Goal: Information Seeking & Learning: Find contact information

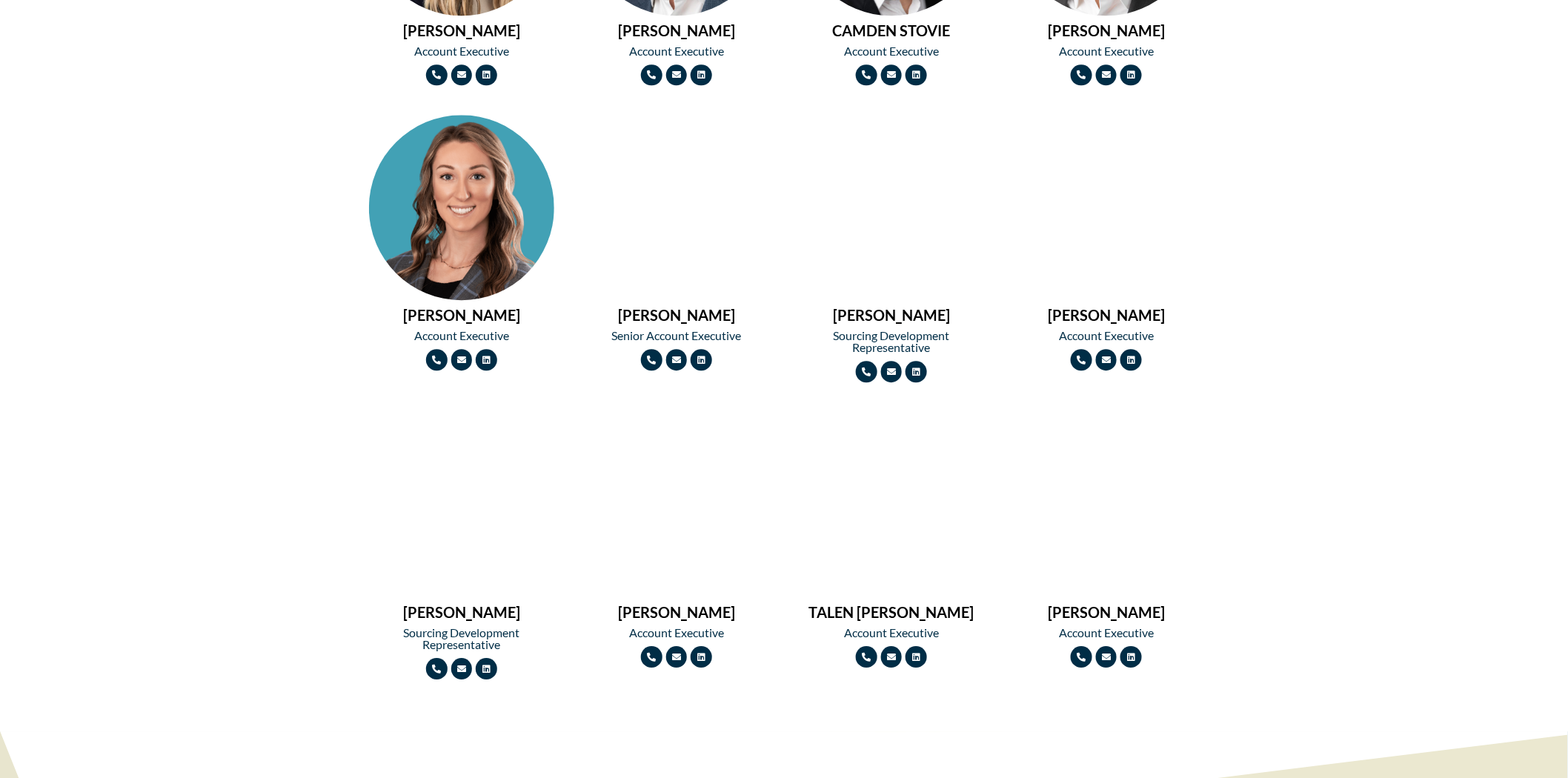
scroll to position [1565, 0]
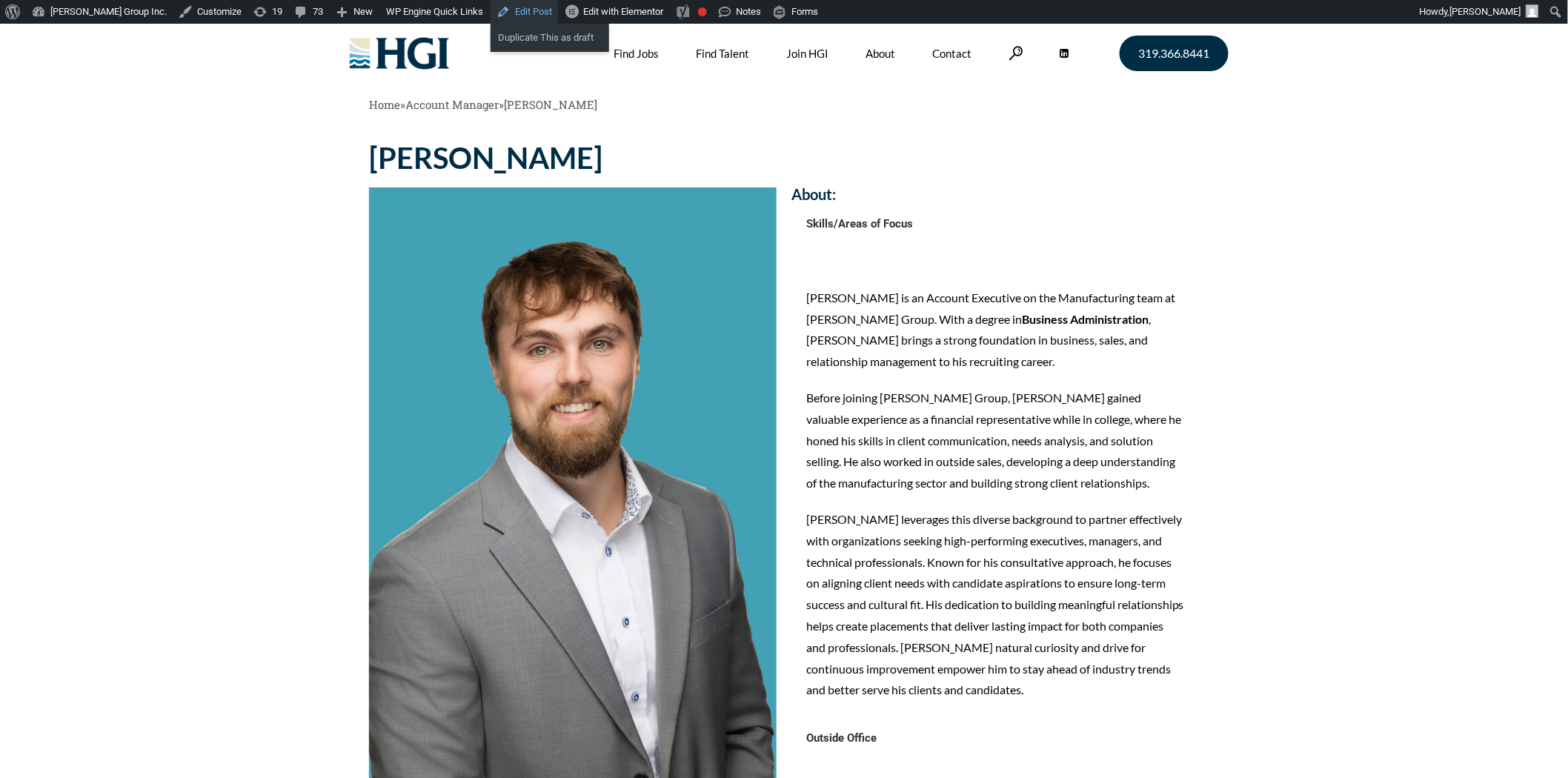
click at [491, 12] on link "Edit Post" at bounding box center [524, 12] width 67 height 24
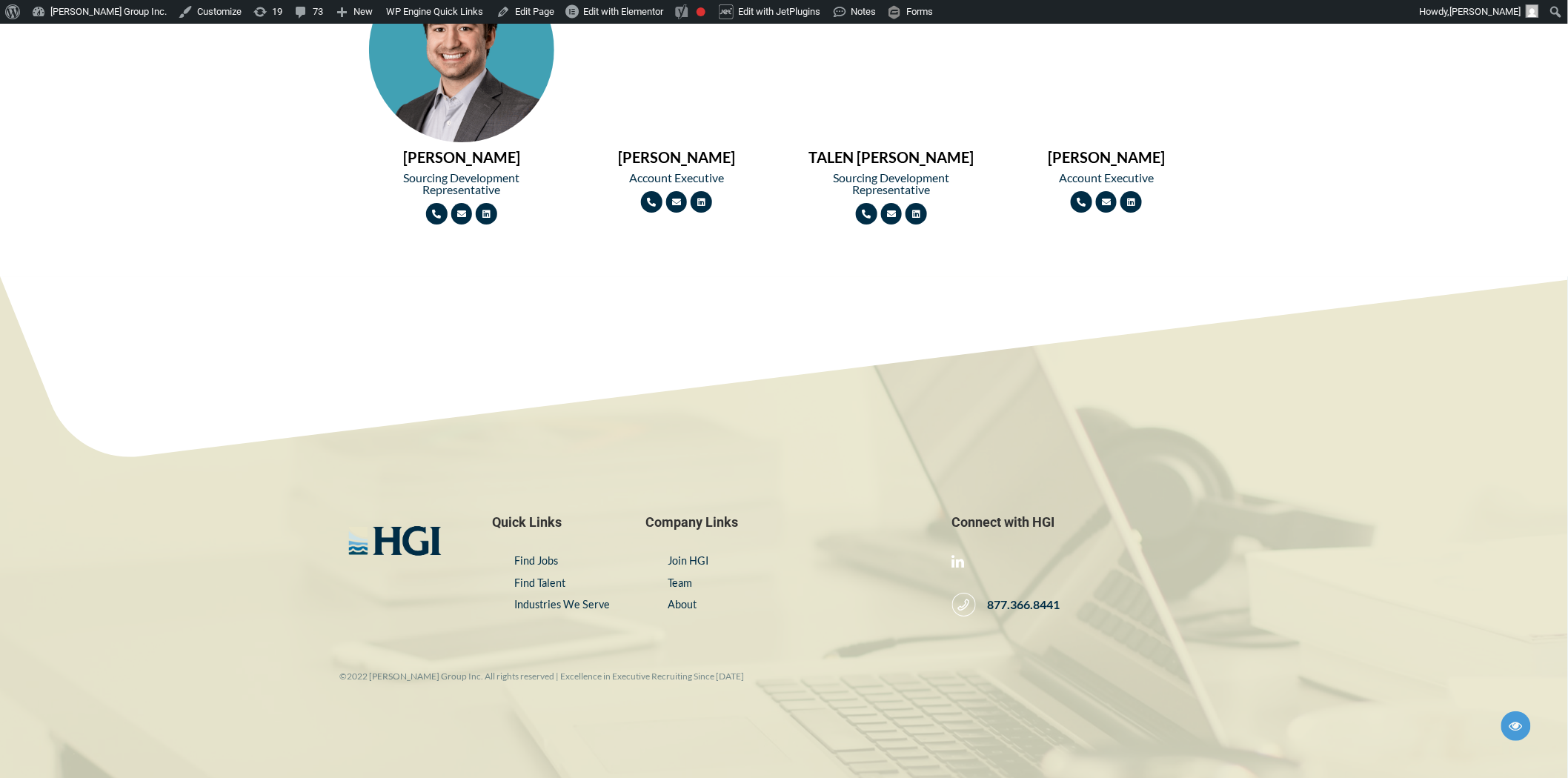
scroll to position [1797, 0]
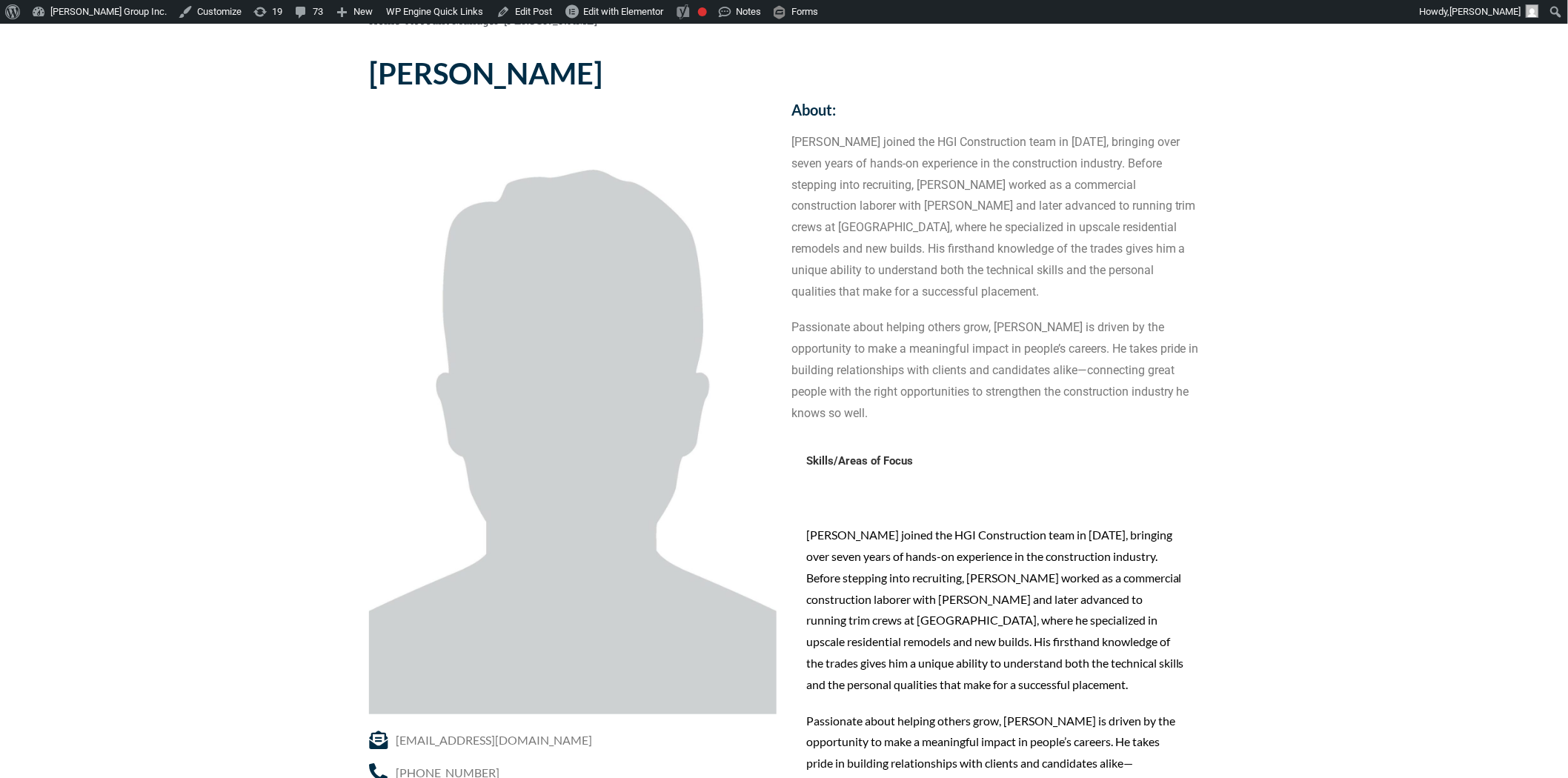
scroll to position [82, 0]
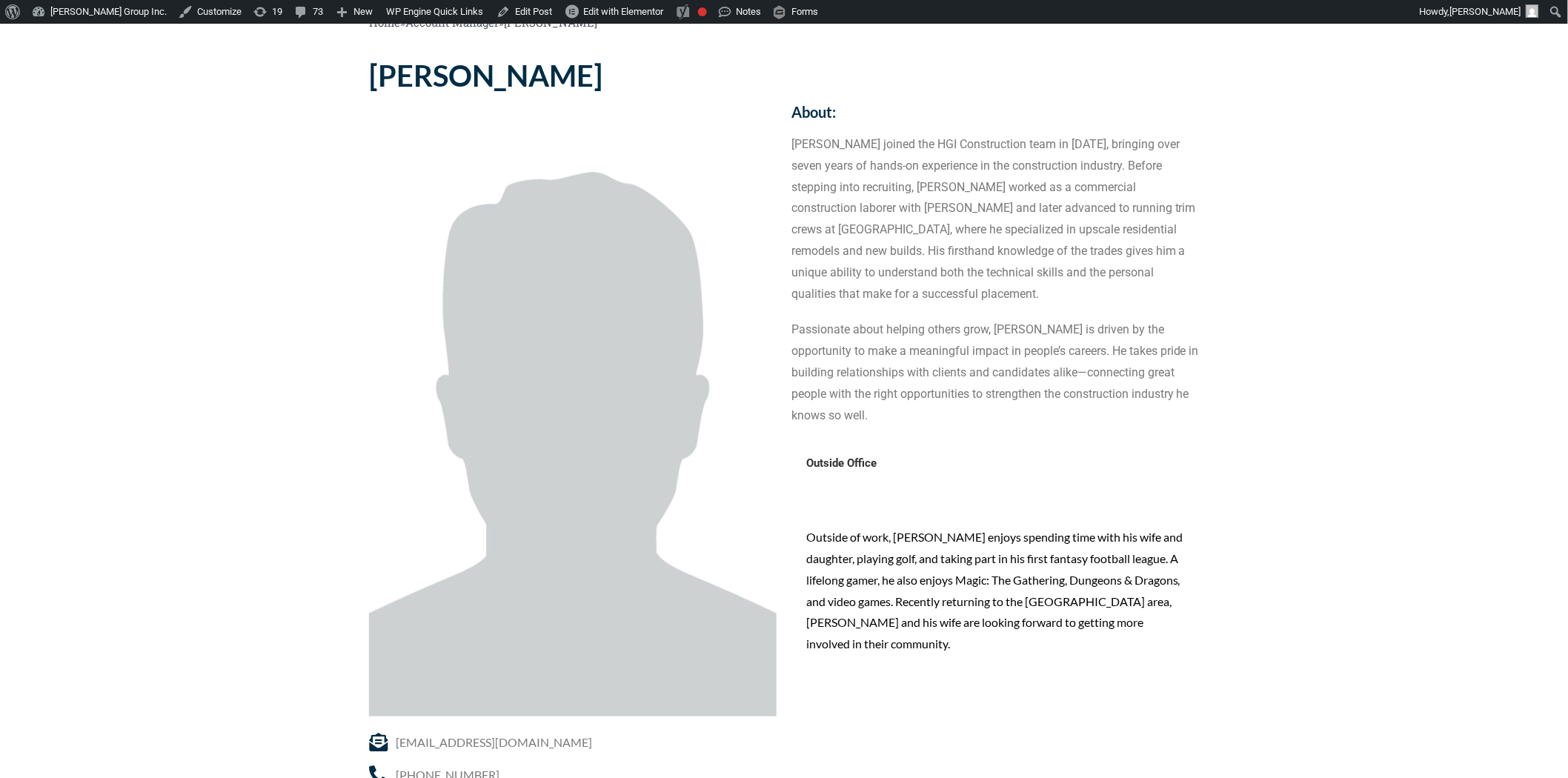
scroll to position [247, 0]
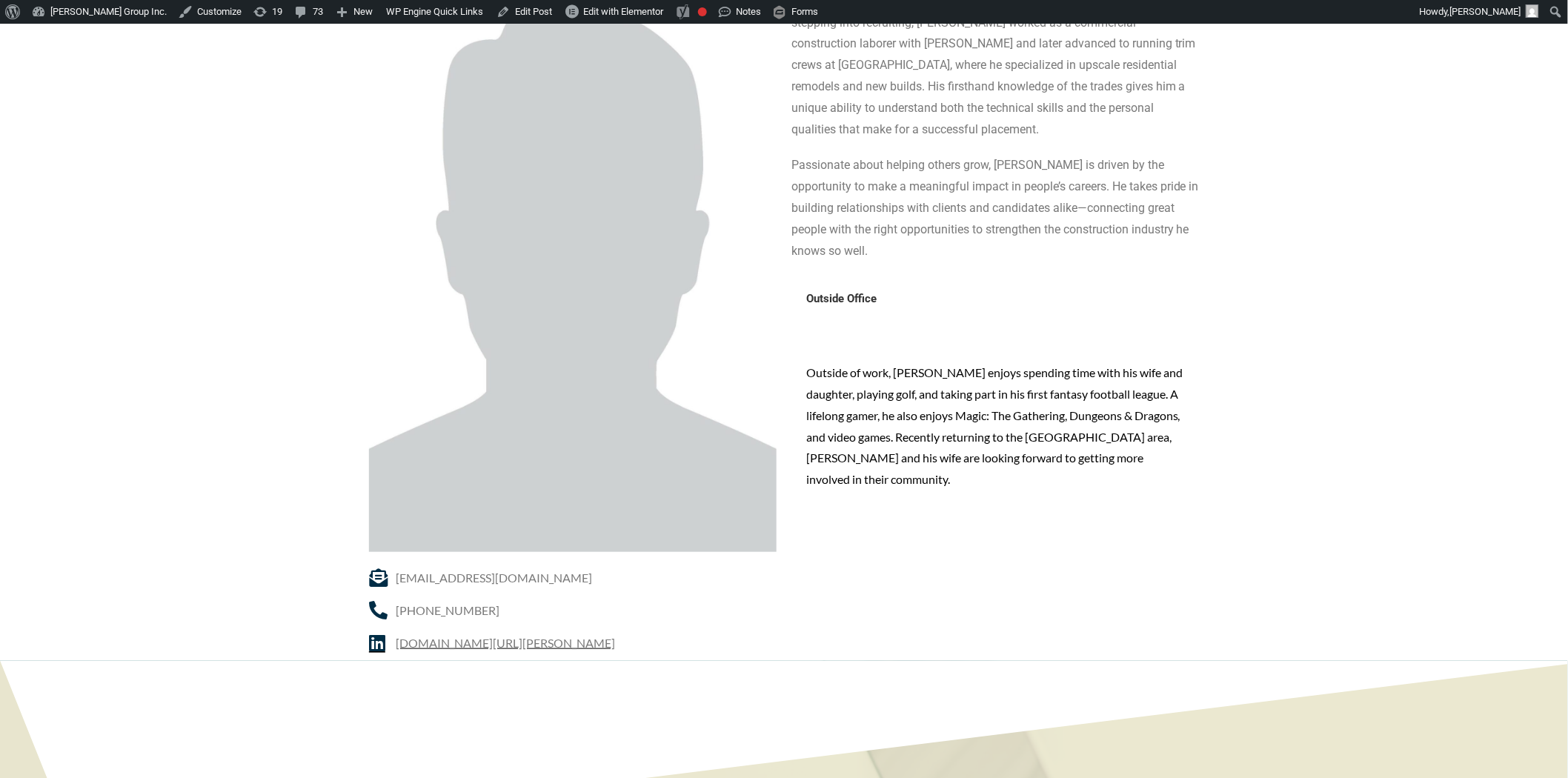
click at [447, 648] on span "linkedin.com/in/tyler-moores-379860250" at bounding box center [504, 643] width 223 height 21
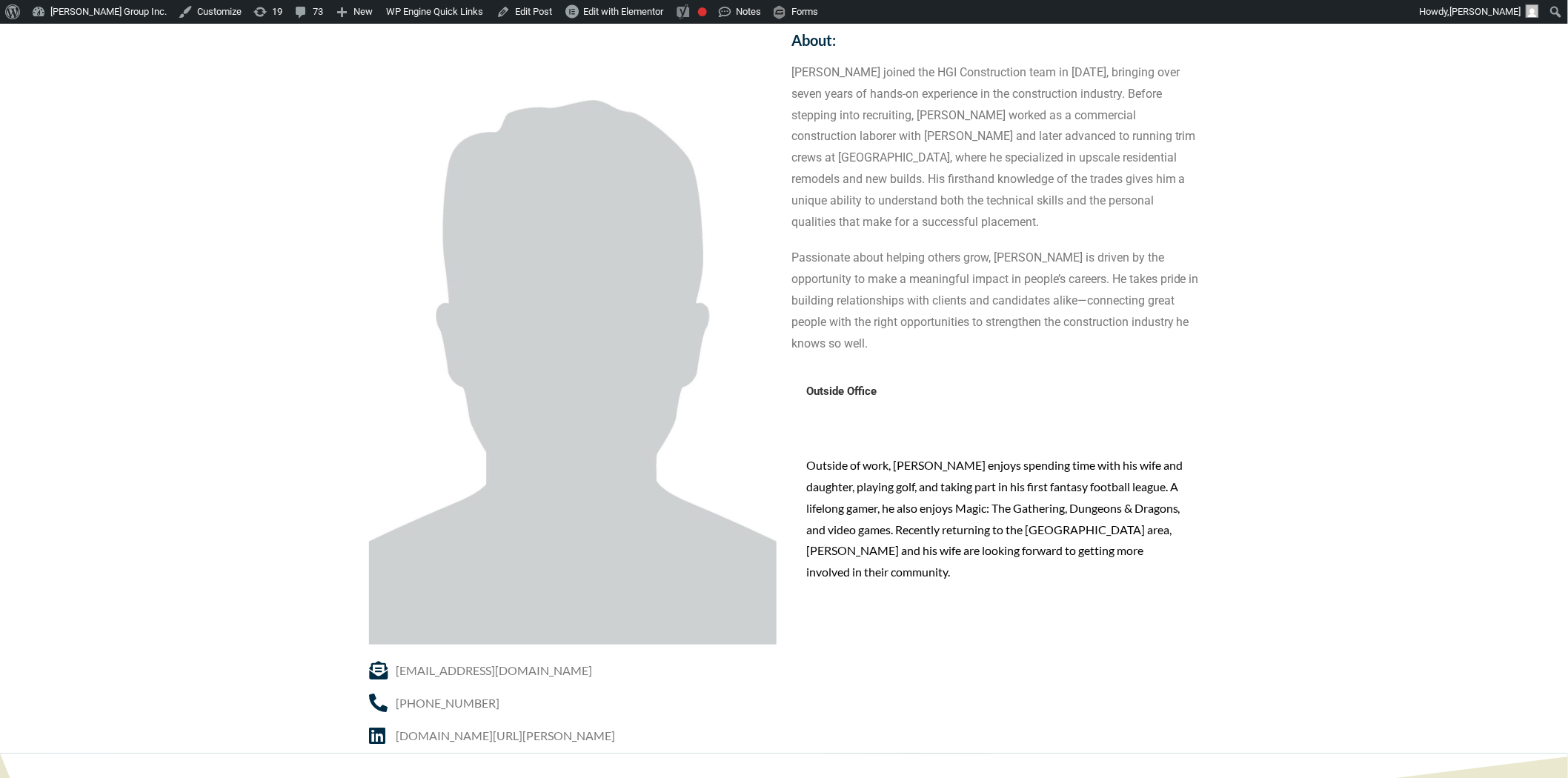
scroll to position [0, 0]
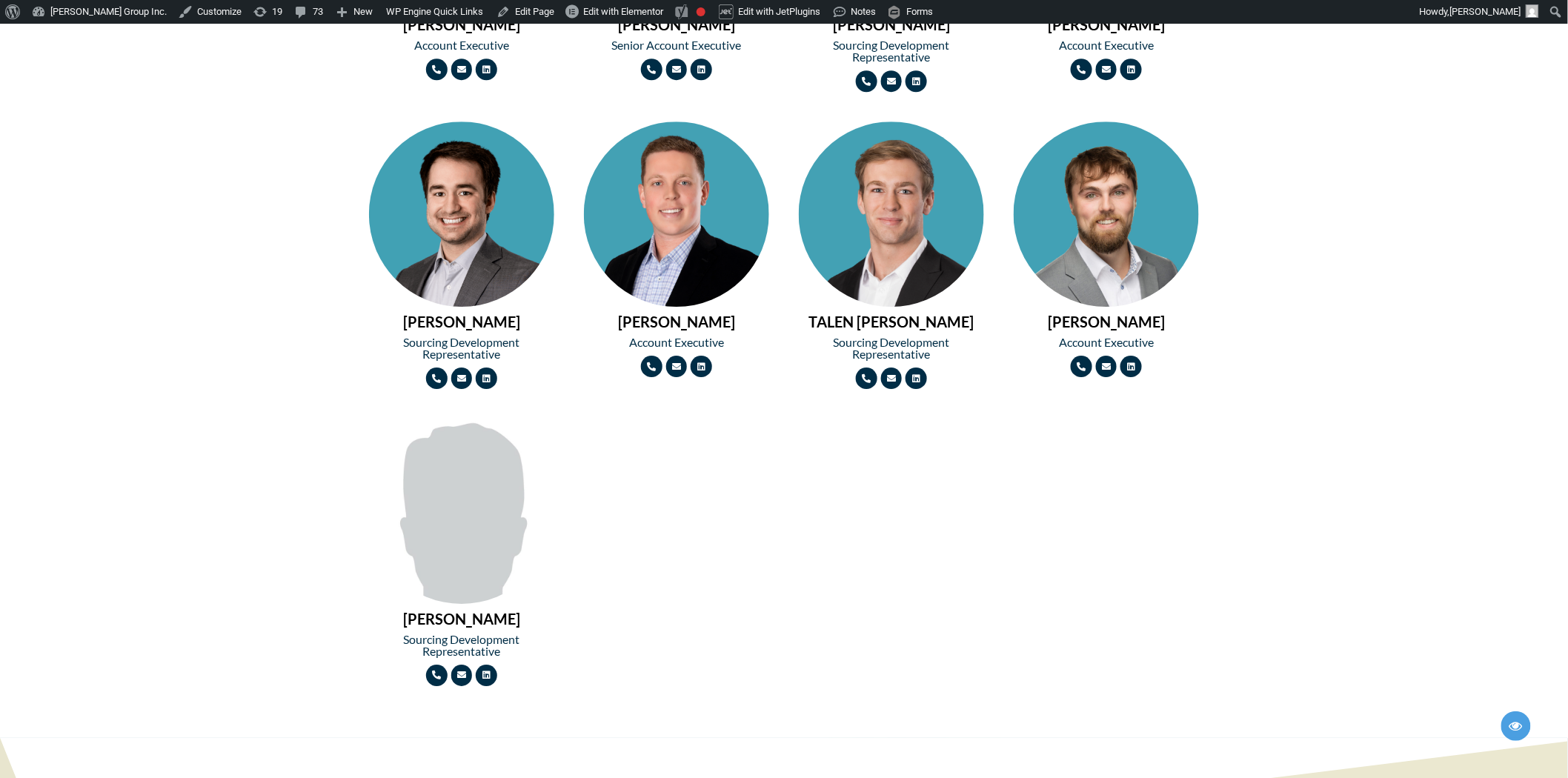
drag, startPoint x: 973, startPoint y: 515, endPoint x: 938, endPoint y: 512, distance: 35.1
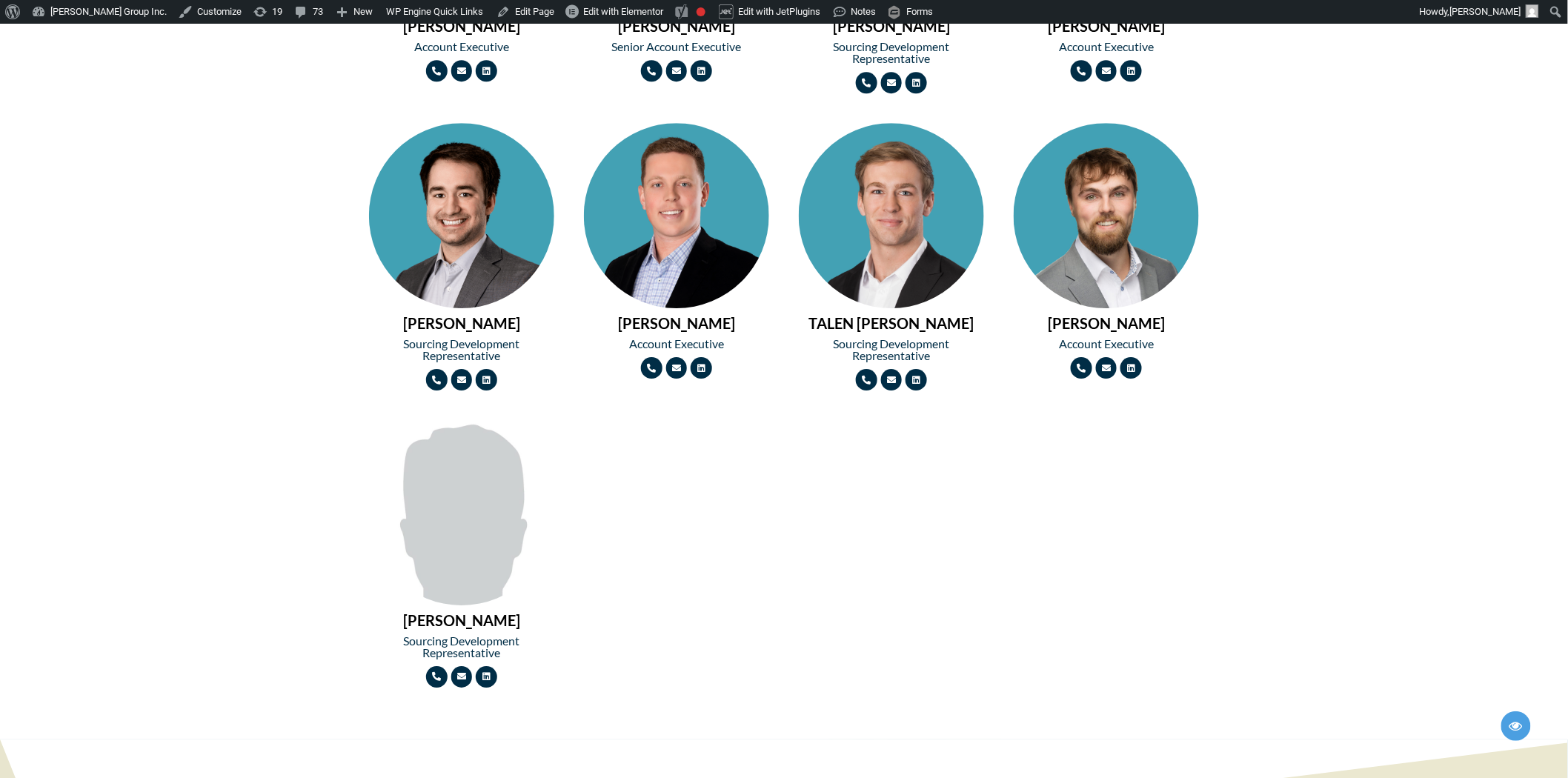
scroll to position [1797, 0]
